Goal: Task Accomplishment & Management: Use online tool/utility

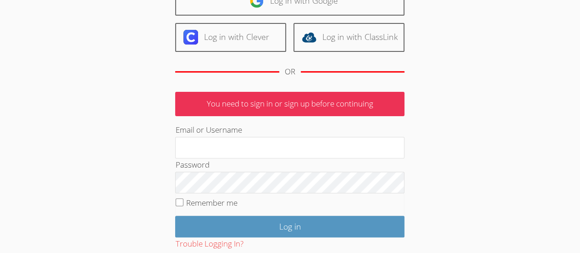
scroll to position [105, 0]
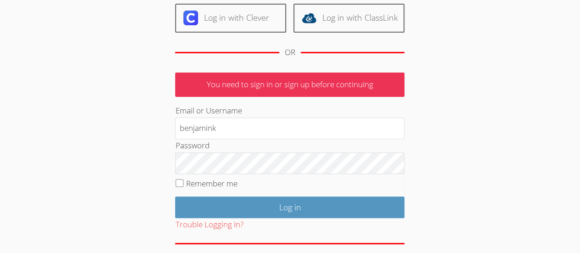
type input "benjamink"
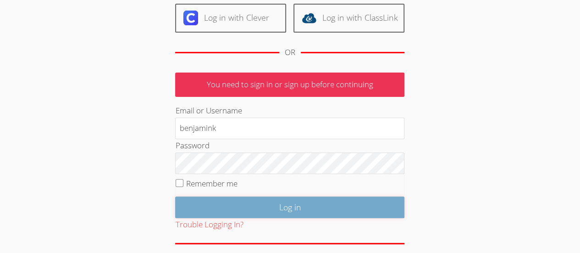
click at [252, 203] on input "Log in" at bounding box center [289, 207] width 229 height 22
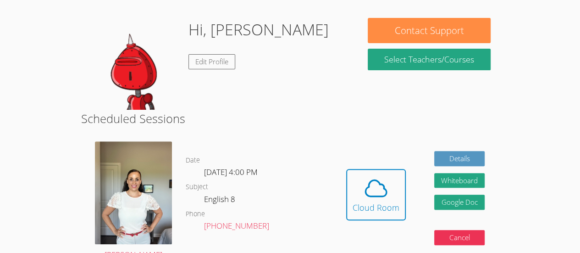
scroll to position [131, 0]
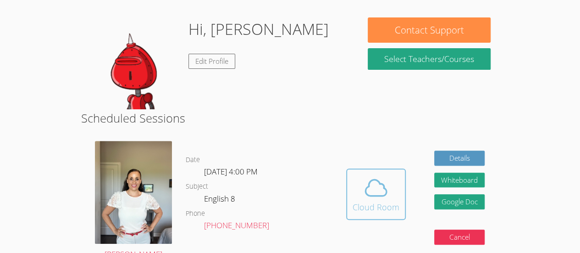
click at [381, 195] on icon at bounding box center [375, 187] width 21 height 16
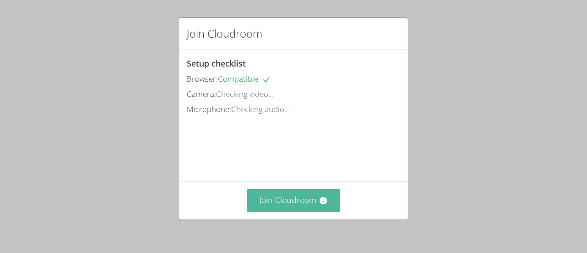
click at [270, 204] on button "Join Cloudroom" at bounding box center [294, 200] width 94 height 22
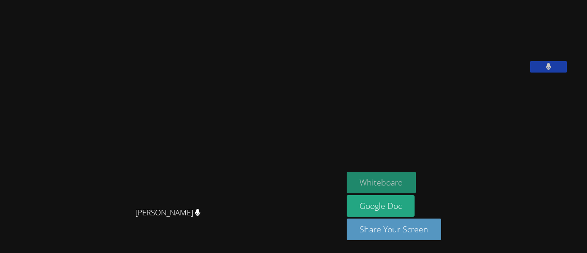
click at [412, 179] on button "Whiteboard" at bounding box center [381, 182] width 69 height 22
